Goal: Task Accomplishment & Management: Use online tool/utility

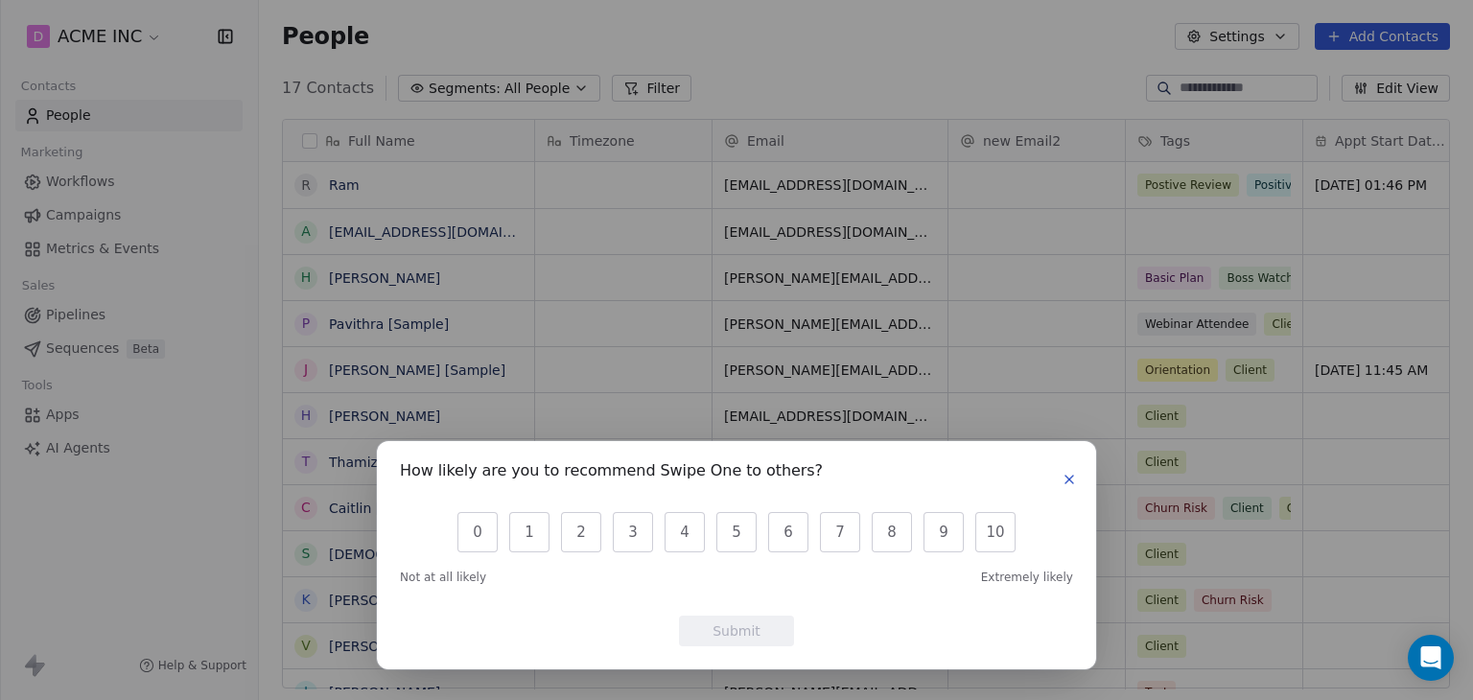
scroll to position [600, 1185]
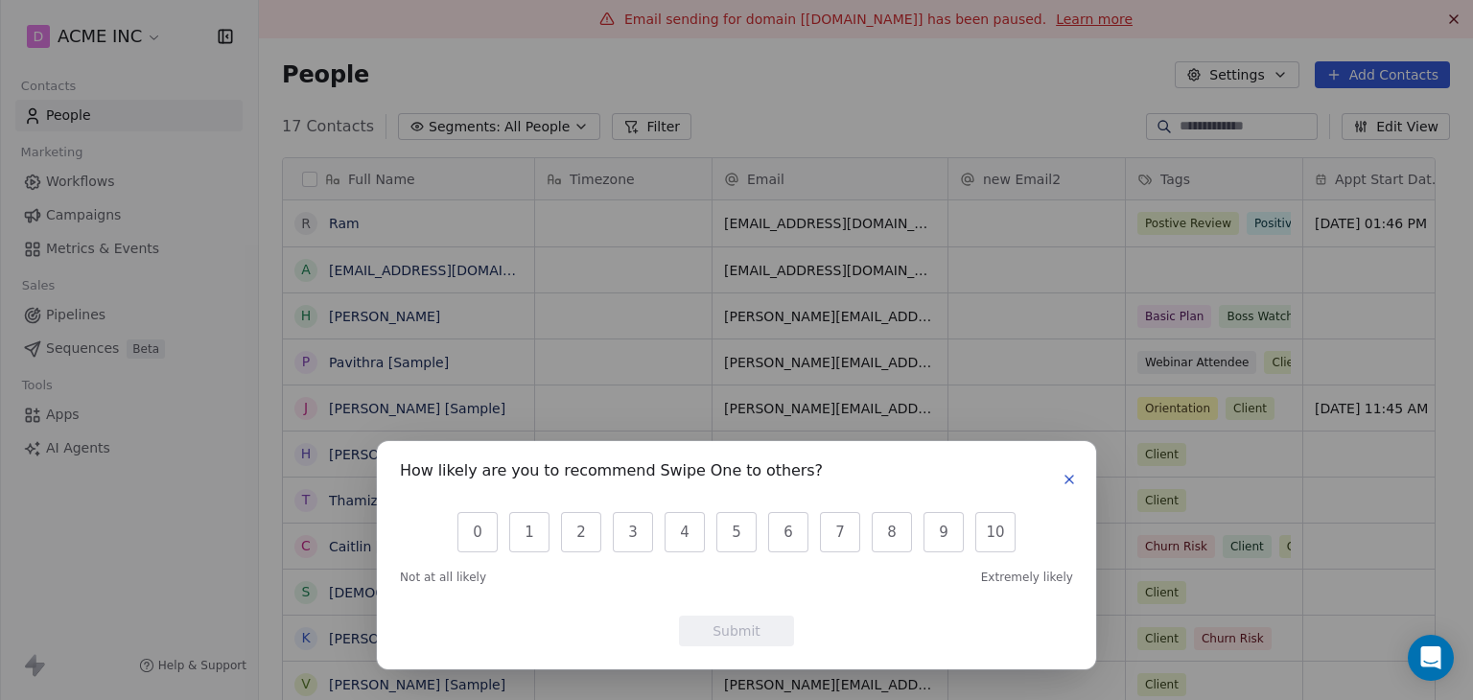
click at [1071, 482] on icon "button" at bounding box center [1070, 480] width 8 height 8
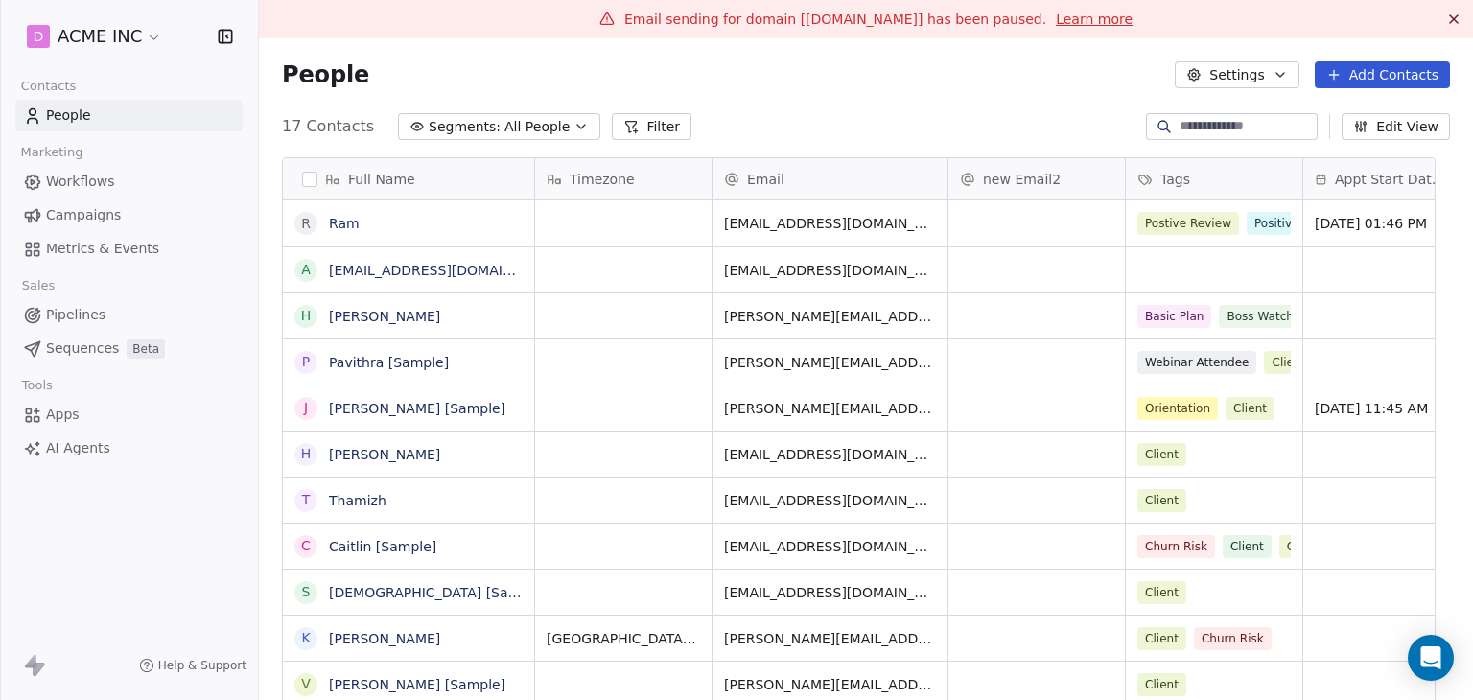
click at [95, 217] on span "Campaigns" at bounding box center [83, 215] width 75 height 20
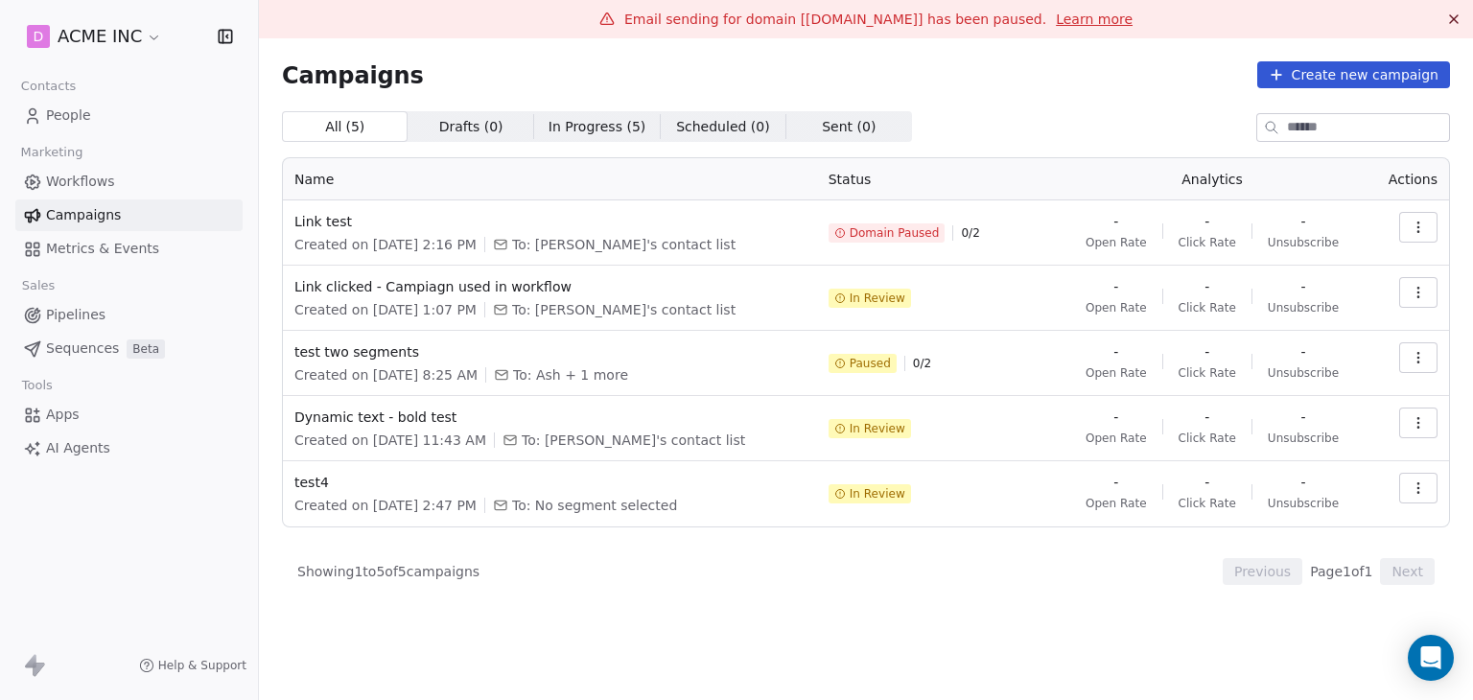
click at [100, 184] on span "Workflows" at bounding box center [80, 182] width 69 height 20
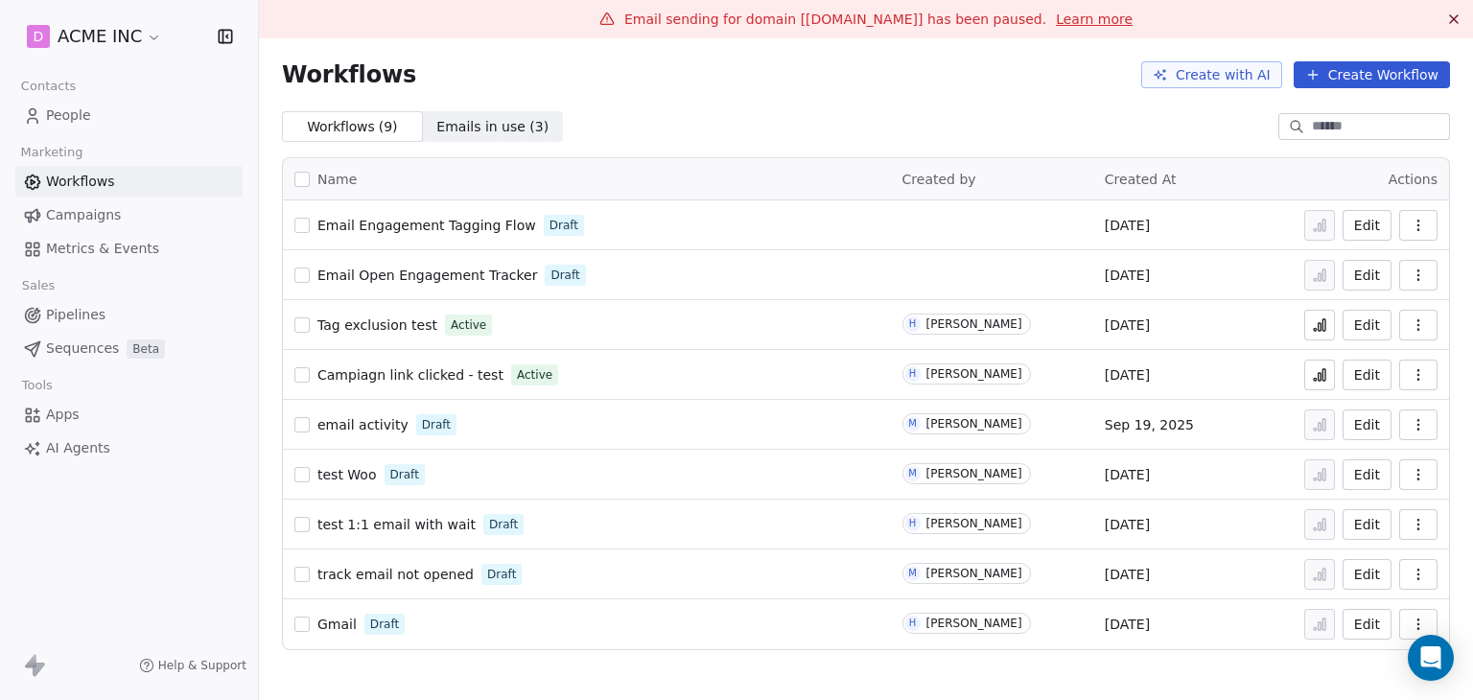
click at [867, 82] on div "Workflows Create with AI Create Workflow" at bounding box center [866, 74] width 1168 height 27
click at [499, 277] on span "Email Open Engagement Tracker" at bounding box center [428, 275] width 220 height 15
